Goal: Find specific page/section: Find specific page/section

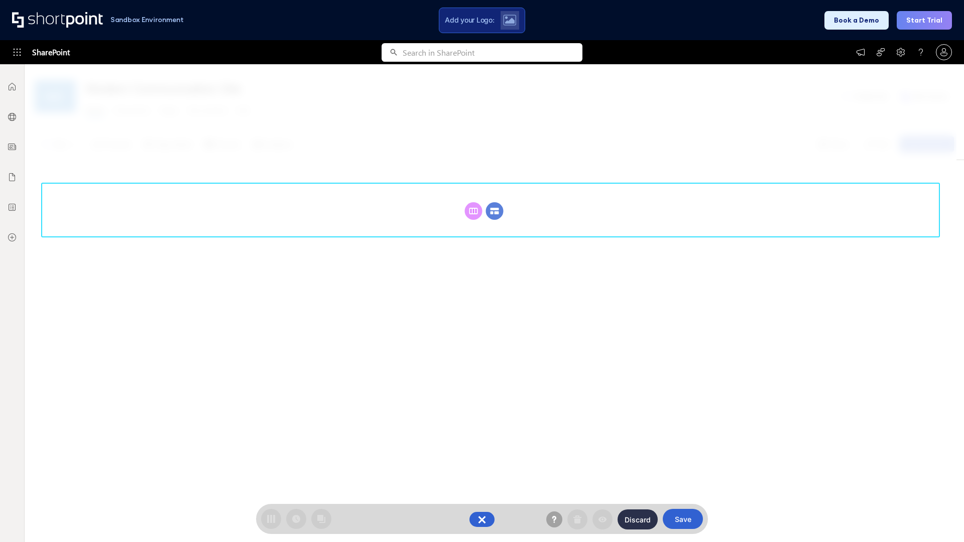
click at [494, 202] on circle at bounding box center [495, 211] width 18 height 18
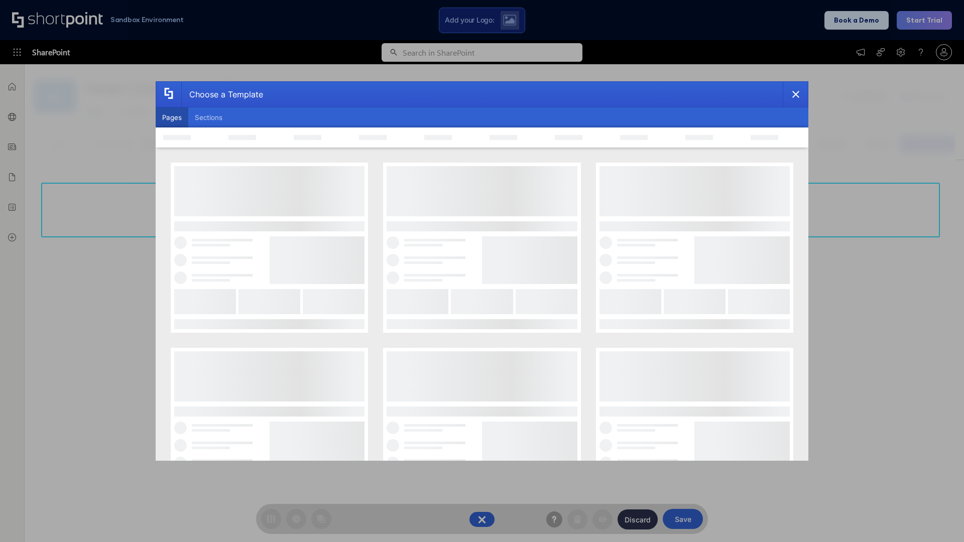
scroll to position [138, 0]
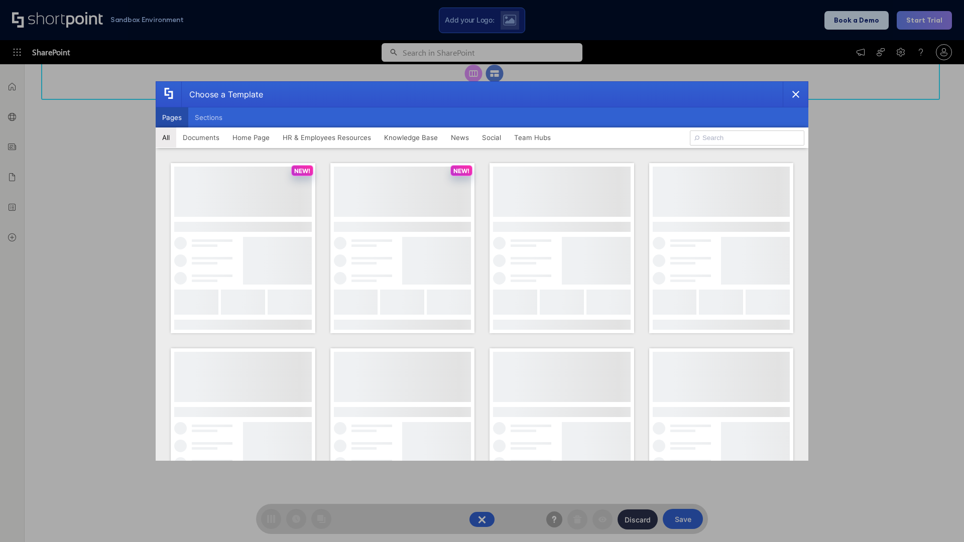
click at [172, 117] on button "Pages" at bounding box center [172, 117] width 33 height 20
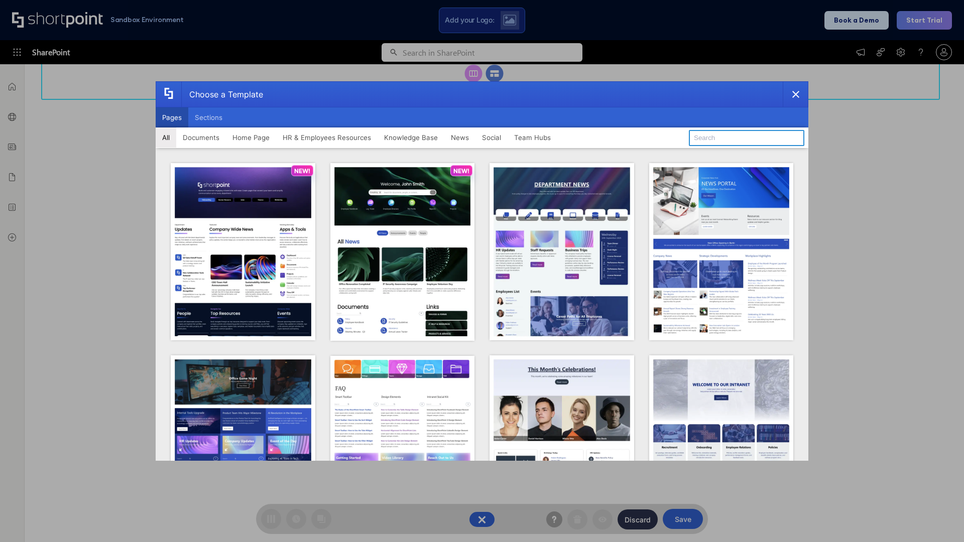
type input "HR 7"
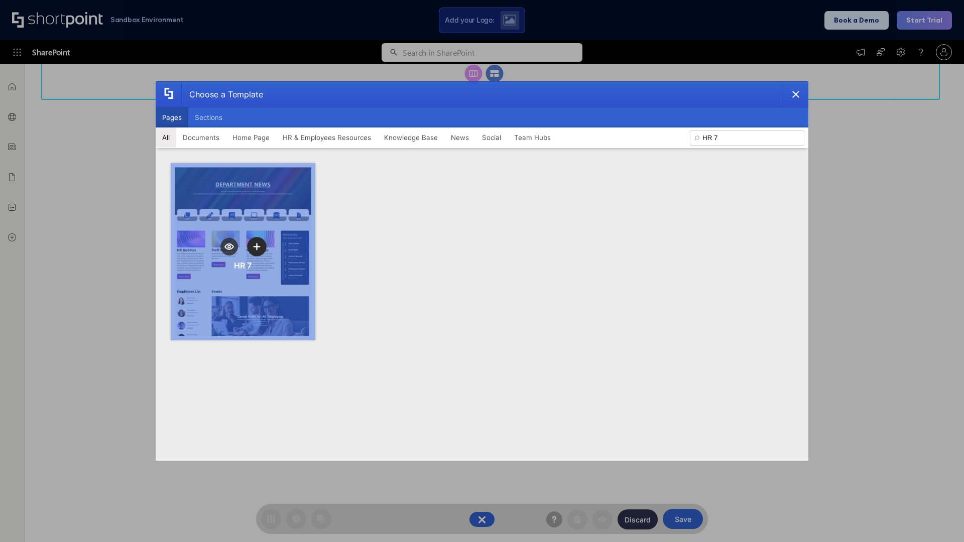
click at [256, 246] on icon "template selector" at bounding box center [256, 246] width 7 height 7
